Goal: Task Accomplishment & Management: Manage account settings

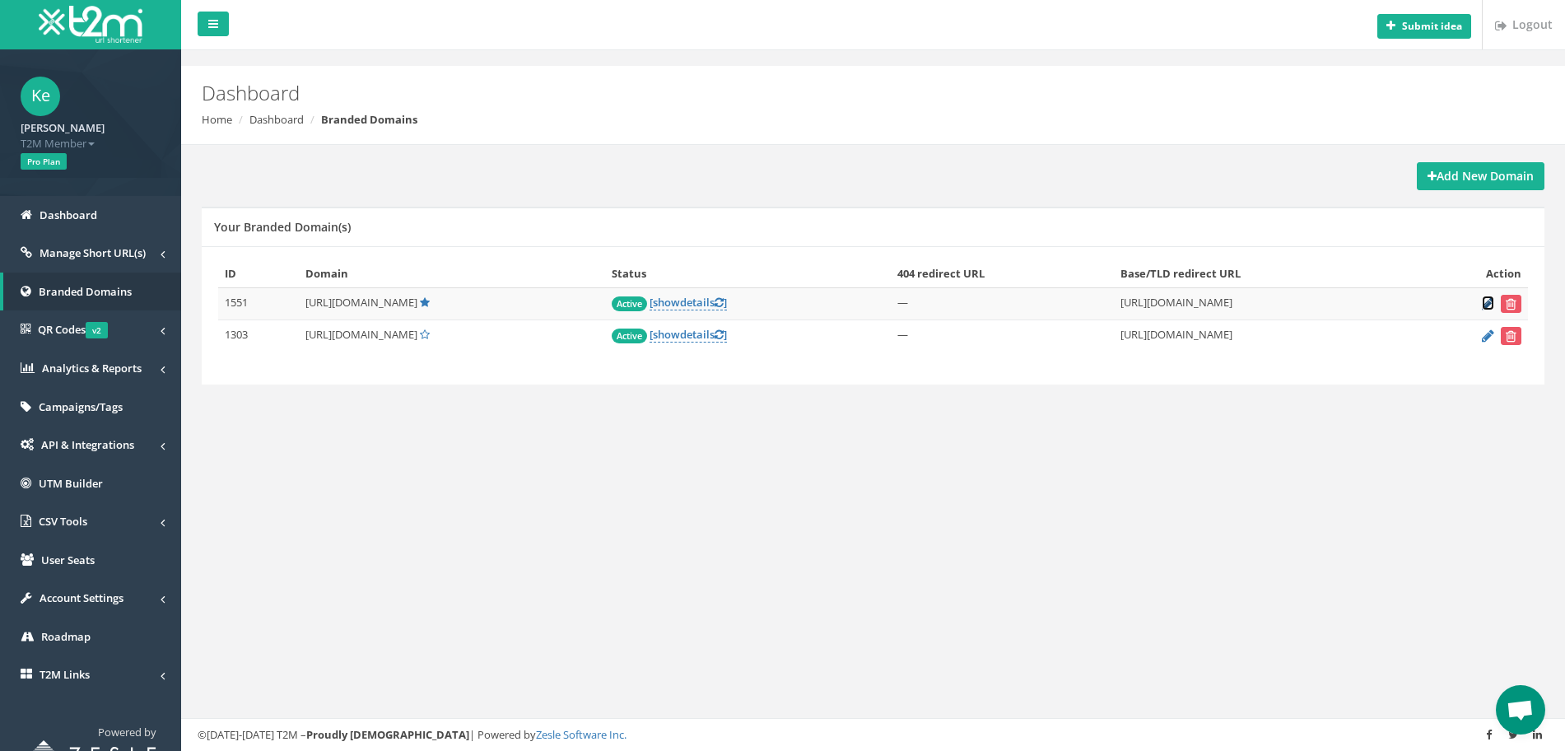
click at [1485, 304] on icon at bounding box center [1488, 303] width 12 height 11
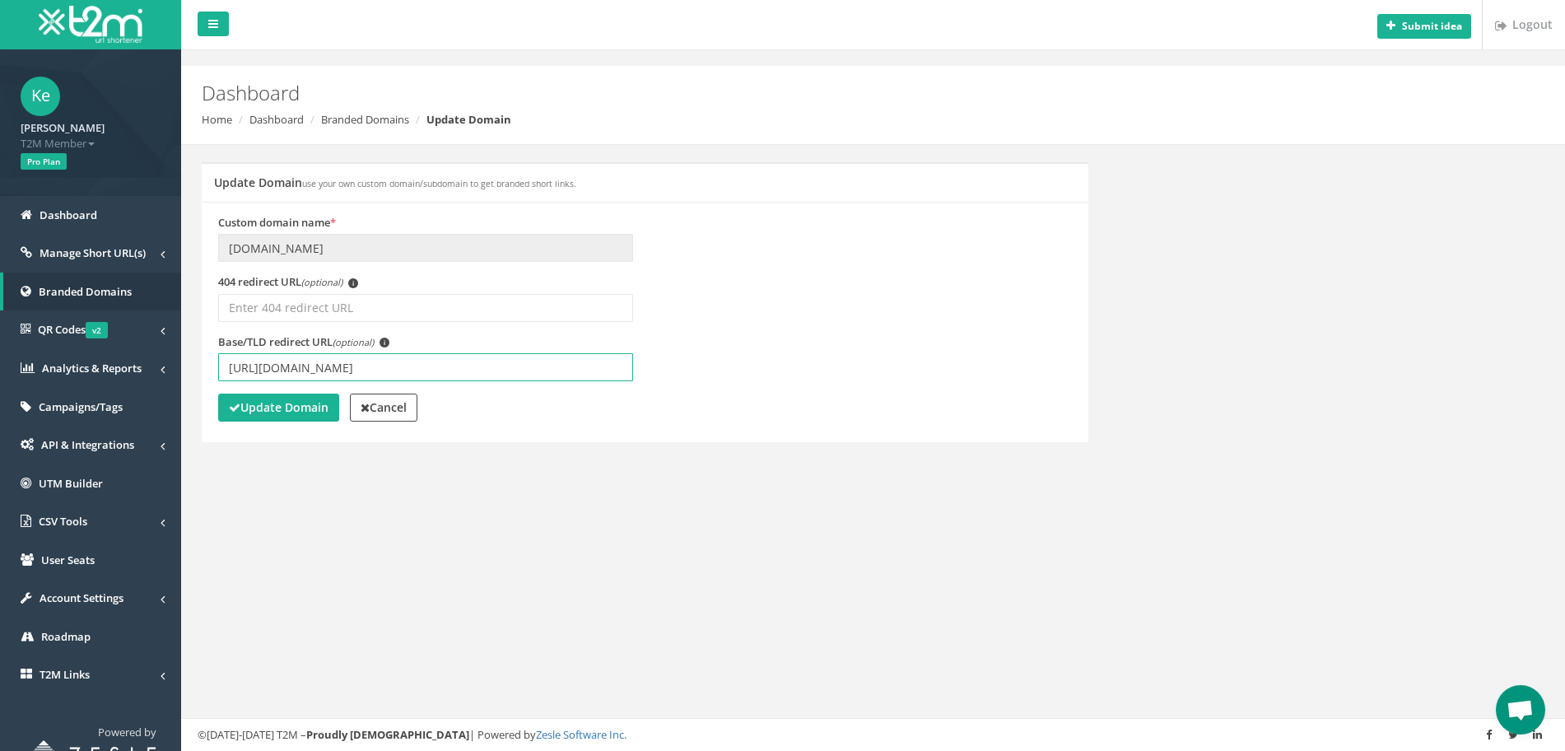
click at [375, 367] on input "[URL][DOMAIN_NAME]" at bounding box center [425, 367] width 415 height 28
type input "[URL][DOMAIN_NAME]"
click at [293, 419] on button "Update Domain" at bounding box center [278, 408] width 121 height 28
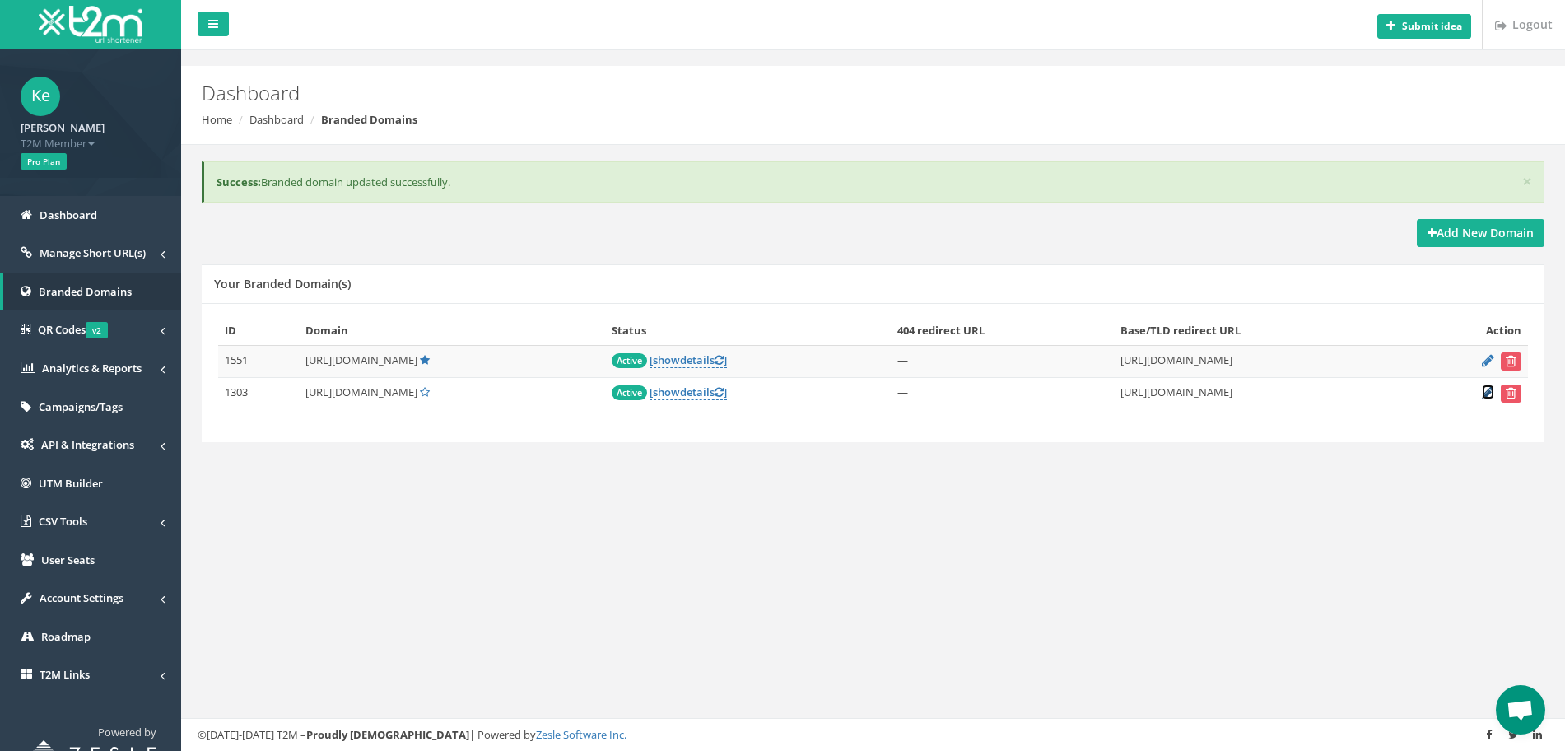
click at [1486, 390] on icon at bounding box center [1488, 392] width 12 height 11
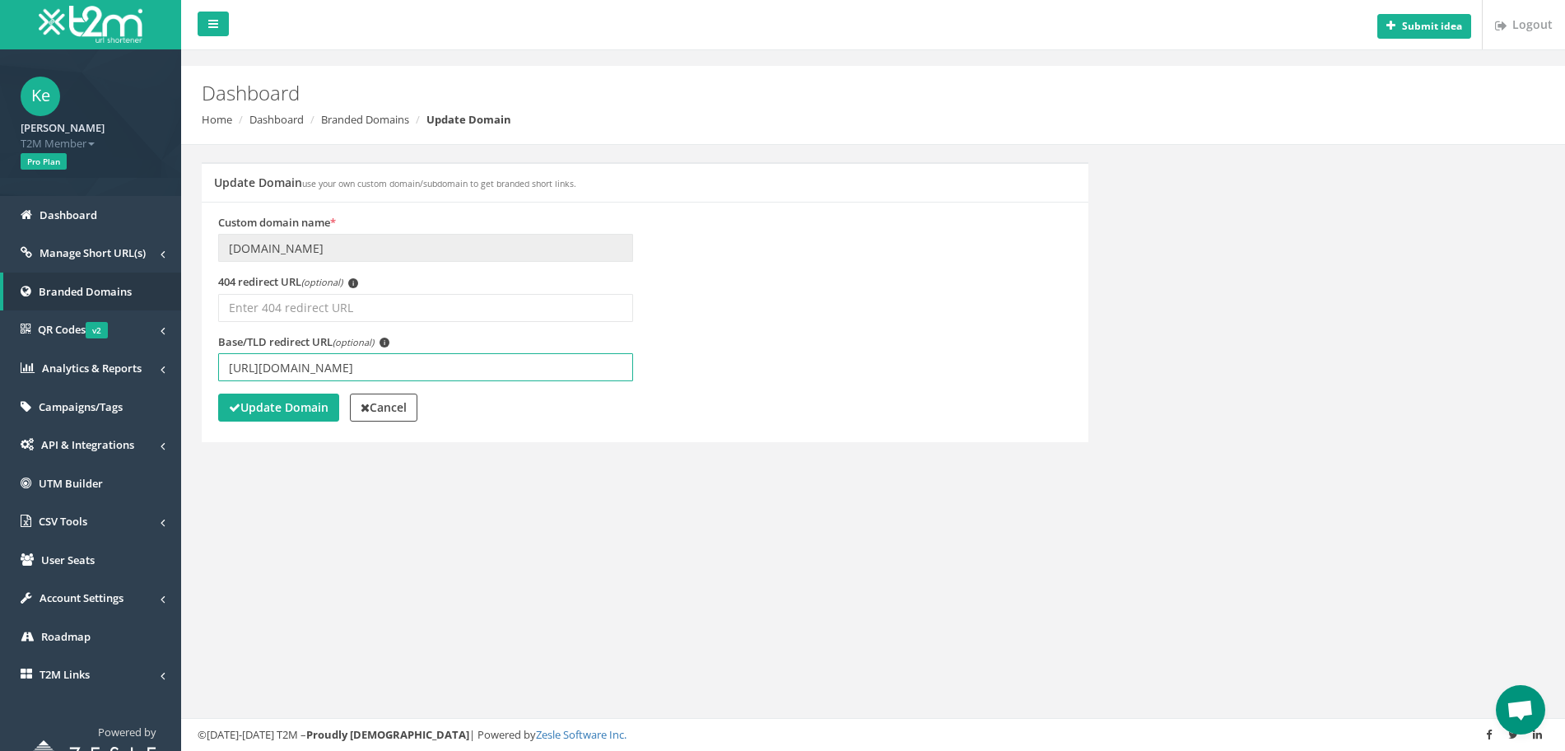
click at [372, 367] on input "https://www.betmarino848.com/tr/" at bounding box center [425, 367] width 415 height 28
type input "[URL][DOMAIN_NAME]"
click at [291, 416] on button "Update Domain" at bounding box center [278, 408] width 121 height 28
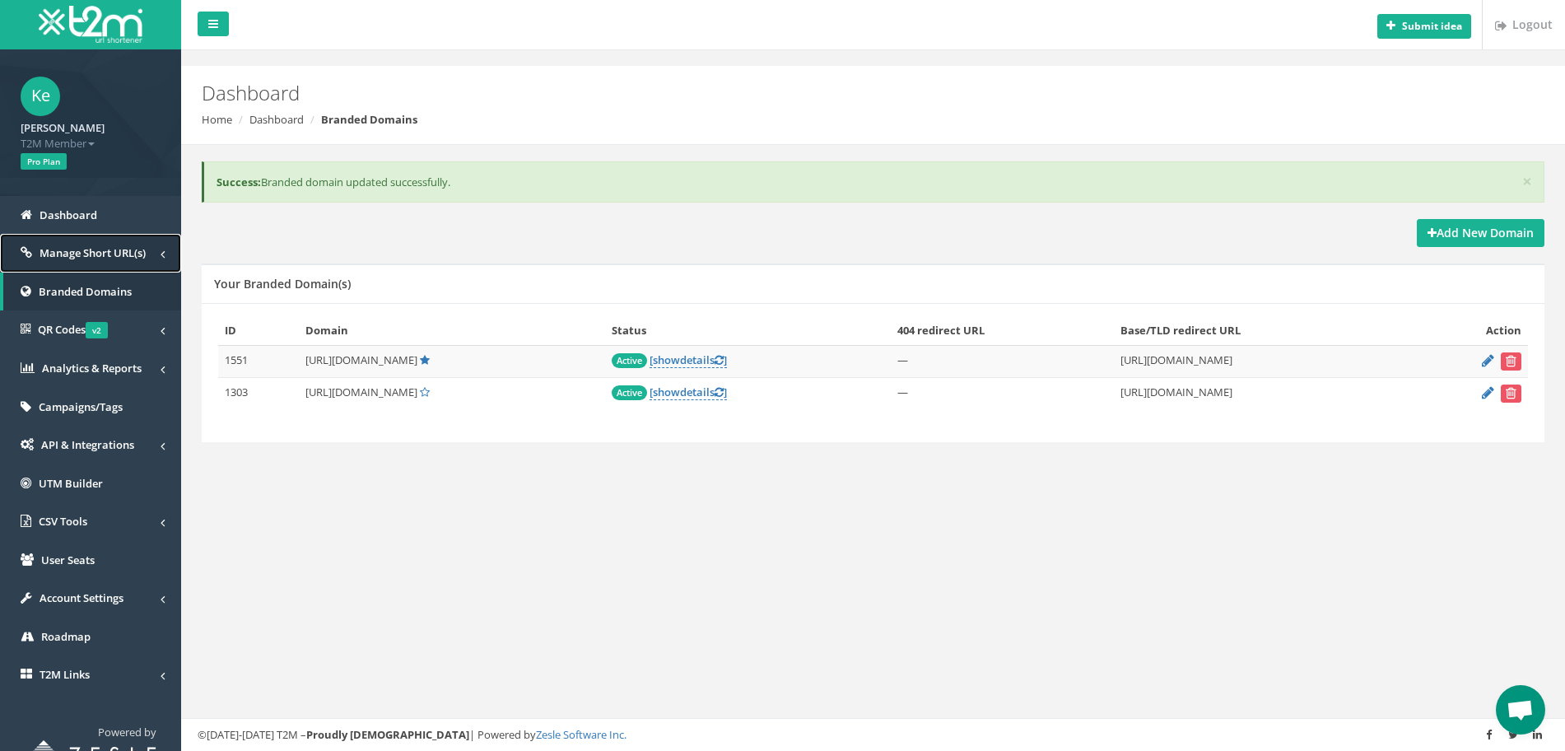
click at [99, 254] on span "Manage Short URL(s)" at bounding box center [93, 252] width 106 height 15
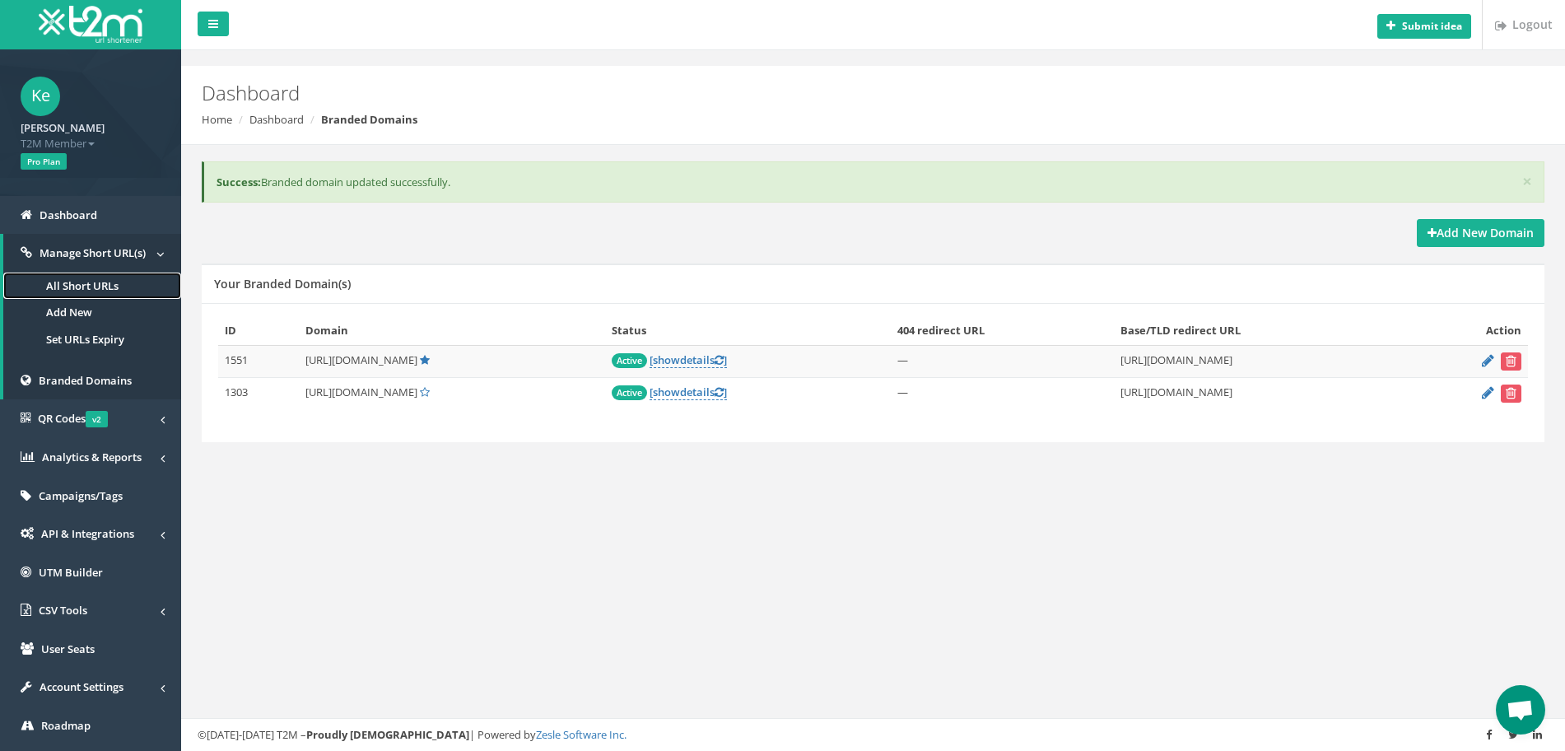
click at [86, 283] on link "All Short URLs" at bounding box center [92, 286] width 178 height 27
